Goal: Information Seeking & Learning: Learn about a topic

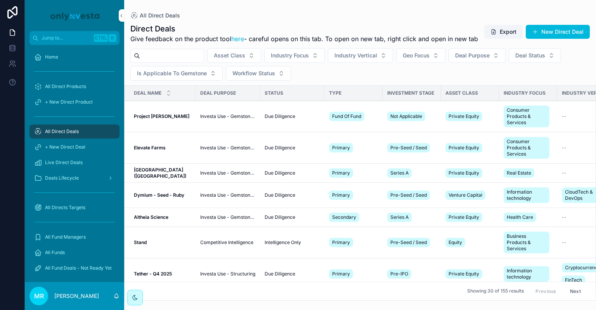
scroll to position [39, 0]
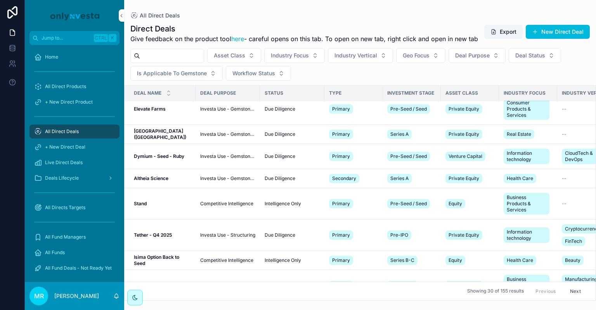
click at [329, 150] on div "Primary" at bounding box center [342, 156] width 27 height 12
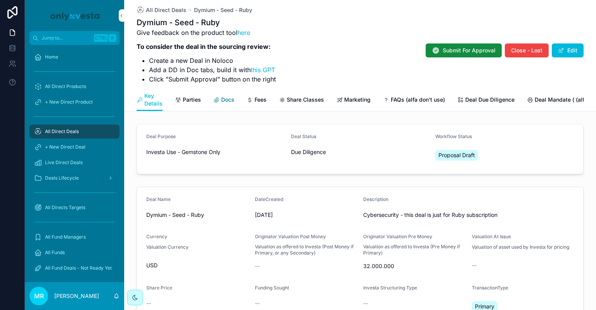
click at [234, 96] on span "Docs" at bounding box center [227, 100] width 13 height 8
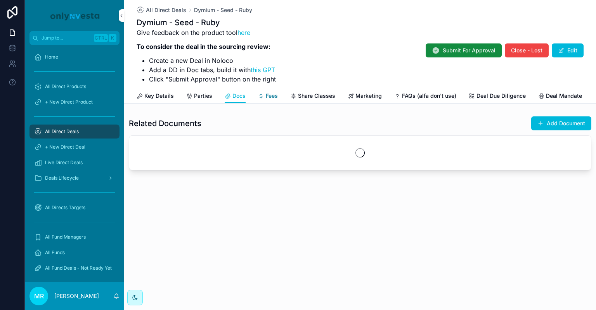
click at [264, 93] on icon "scrollable content" at bounding box center [261, 96] width 6 height 6
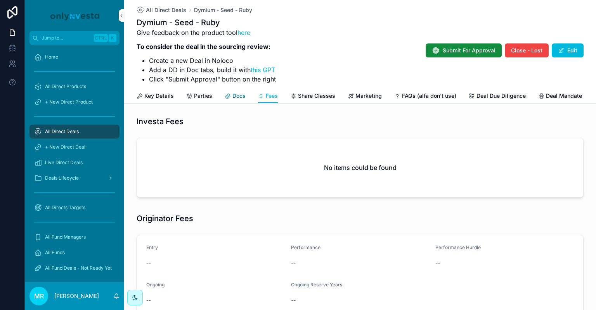
click at [246, 92] on span "Docs" at bounding box center [238, 96] width 13 height 8
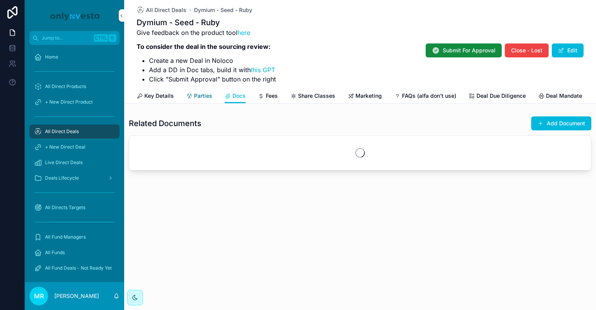
click at [212, 92] on span "Parties" at bounding box center [203, 96] width 18 height 8
